Goal: Task Accomplishment & Management: Manage account settings

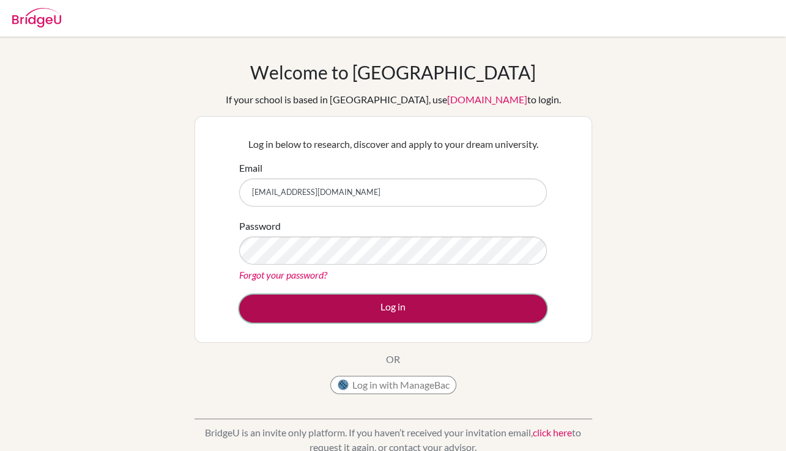
click at [504, 304] on button "Log in" at bounding box center [392, 309] width 307 height 28
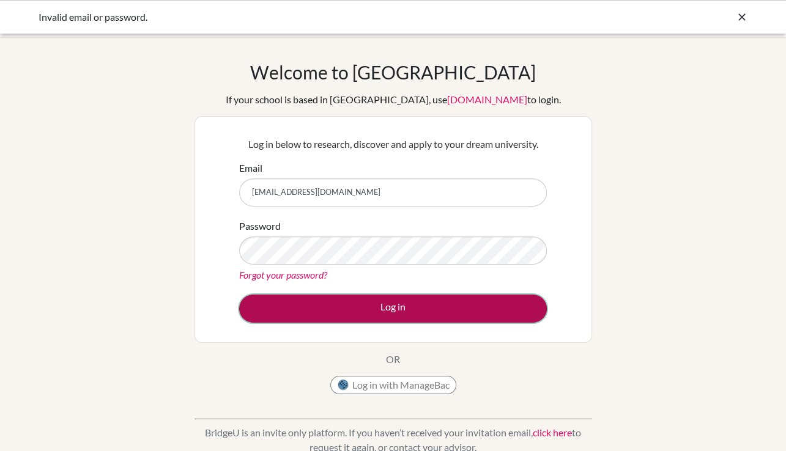
click at [490, 311] on button "Log in" at bounding box center [392, 309] width 307 height 28
